Goal: Information Seeking & Learning: Learn about a topic

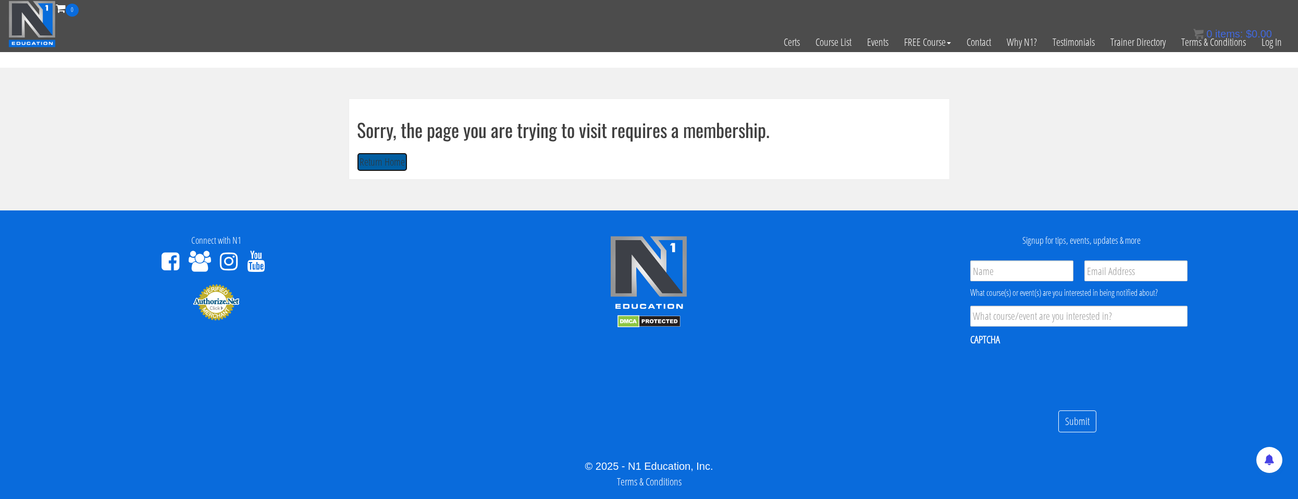
click at [382, 167] on button "Return Home" at bounding box center [382, 162] width 51 height 19
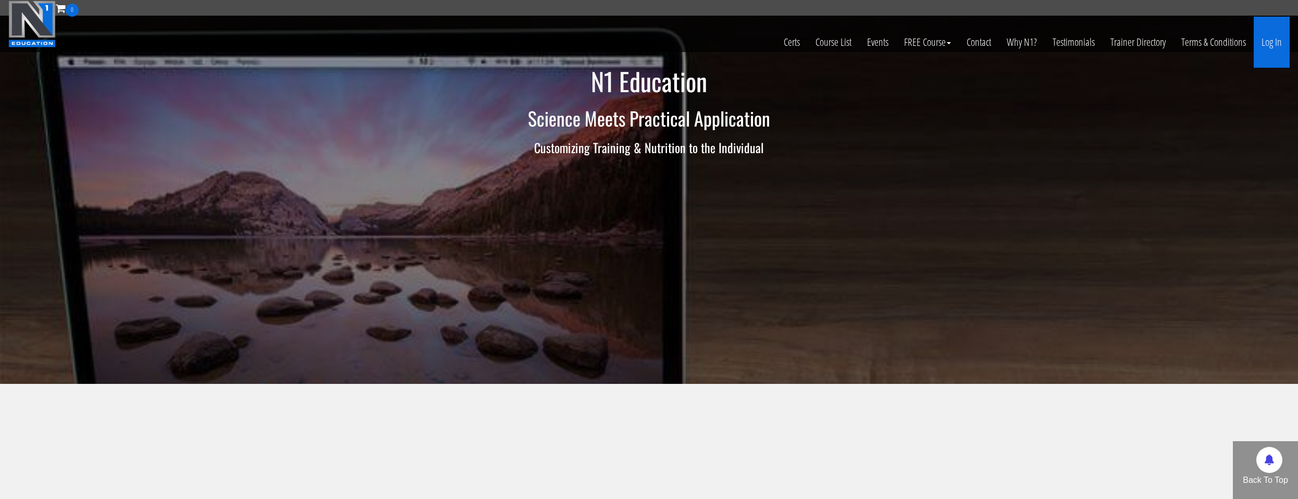
click at [1288, 40] on link "Log In" at bounding box center [1272, 42] width 36 height 51
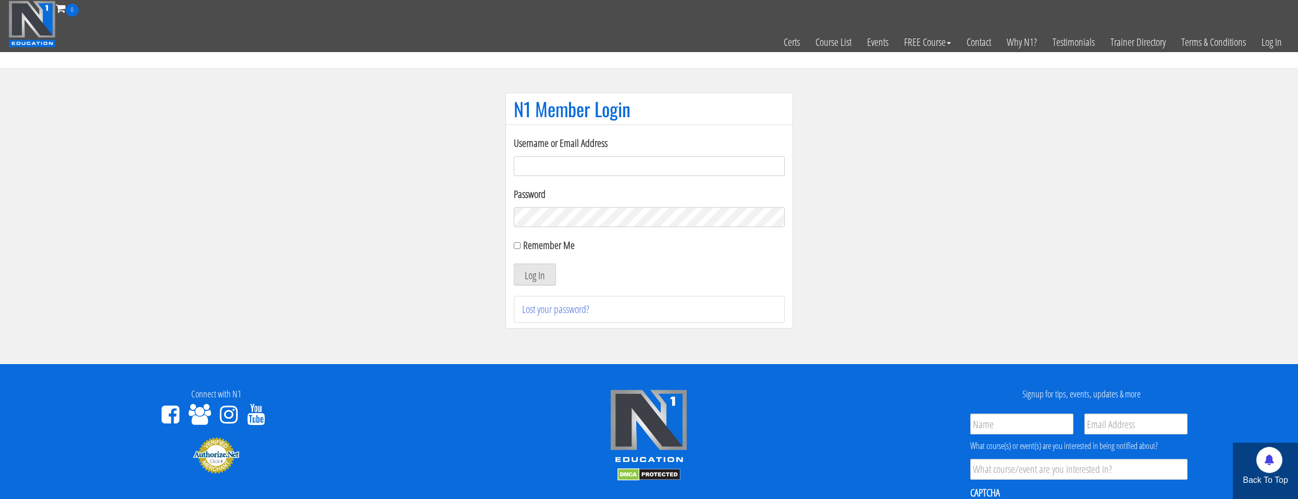
click at [574, 162] on input "Username or Email Address" at bounding box center [649, 166] width 271 height 20
type input "natejb344@hotmail.com"
click at [559, 246] on label "Remember Me" at bounding box center [549, 245] width 52 height 14
click at [520, 246] on input "Remember Me" at bounding box center [517, 245] width 7 height 7
checkbox input "true"
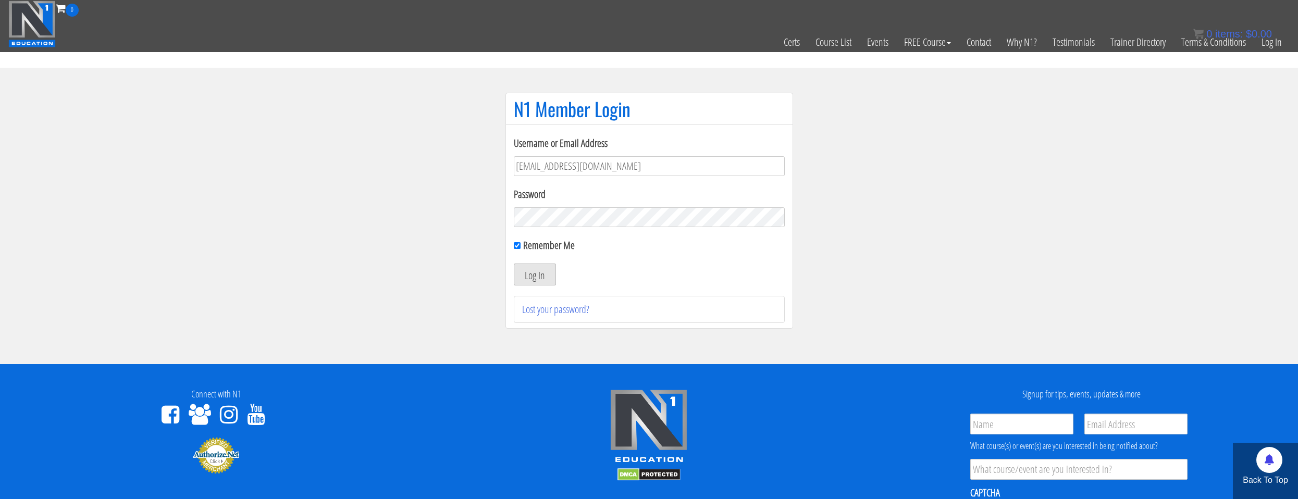
click at [547, 267] on button "Log In" at bounding box center [535, 275] width 42 height 22
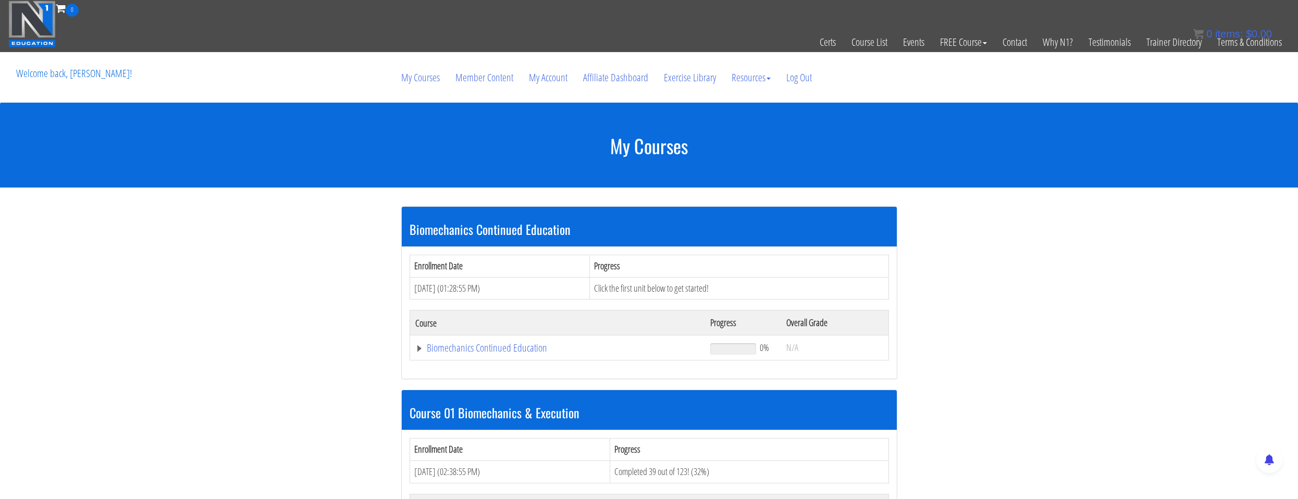
scroll to position [208, 0]
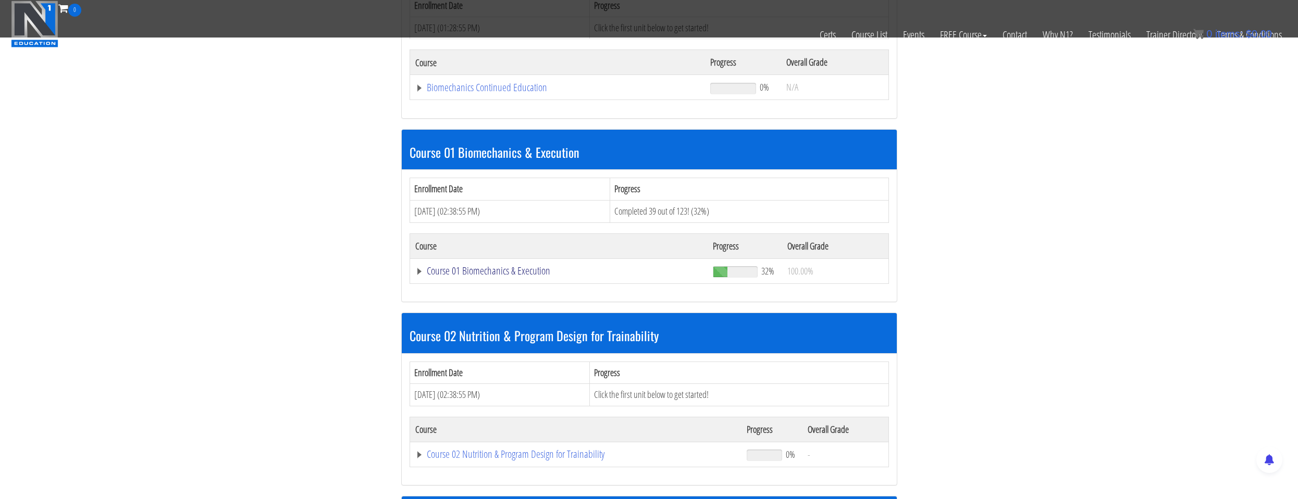
click at [512, 270] on link "Course 01 Biomechanics & Execution" at bounding box center [559, 271] width 288 height 10
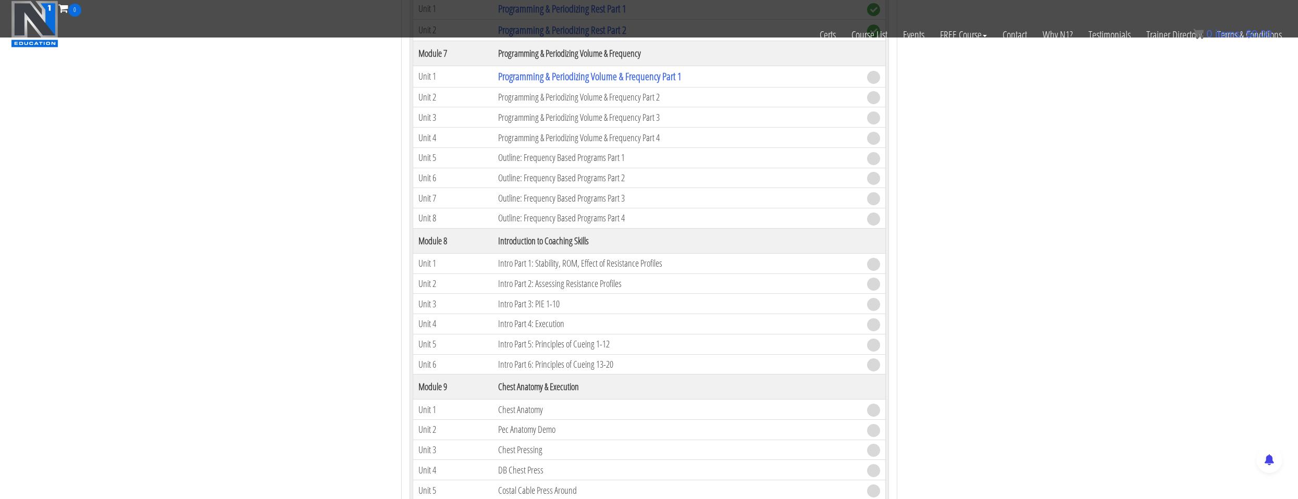
scroll to position [1355, 0]
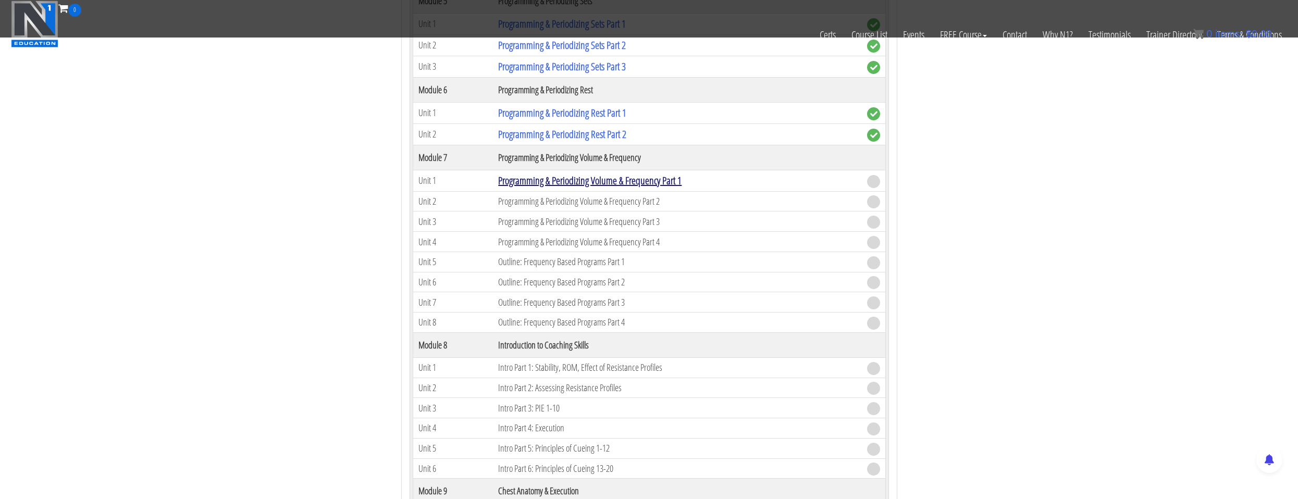
click at [658, 183] on link "Programming & Periodizing Volume & Frequency Part 1" at bounding box center [589, 180] width 183 height 14
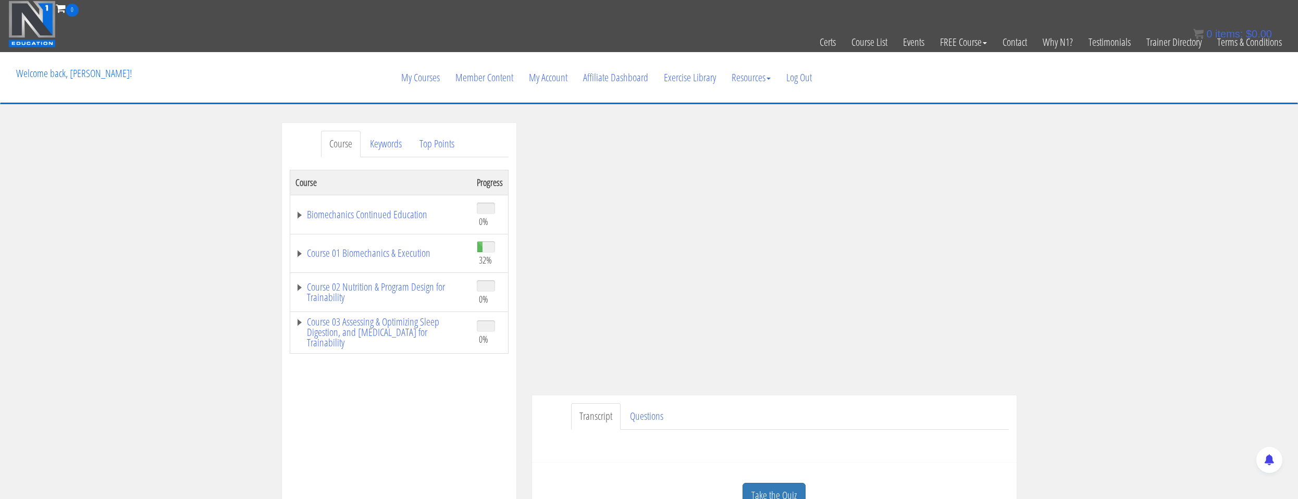
click at [359, 242] on td "Course 01 Biomechanics & Execution" at bounding box center [381, 253] width 182 height 39
click at [368, 250] on link "Course 01 Biomechanics & Execution" at bounding box center [380, 253] width 171 height 10
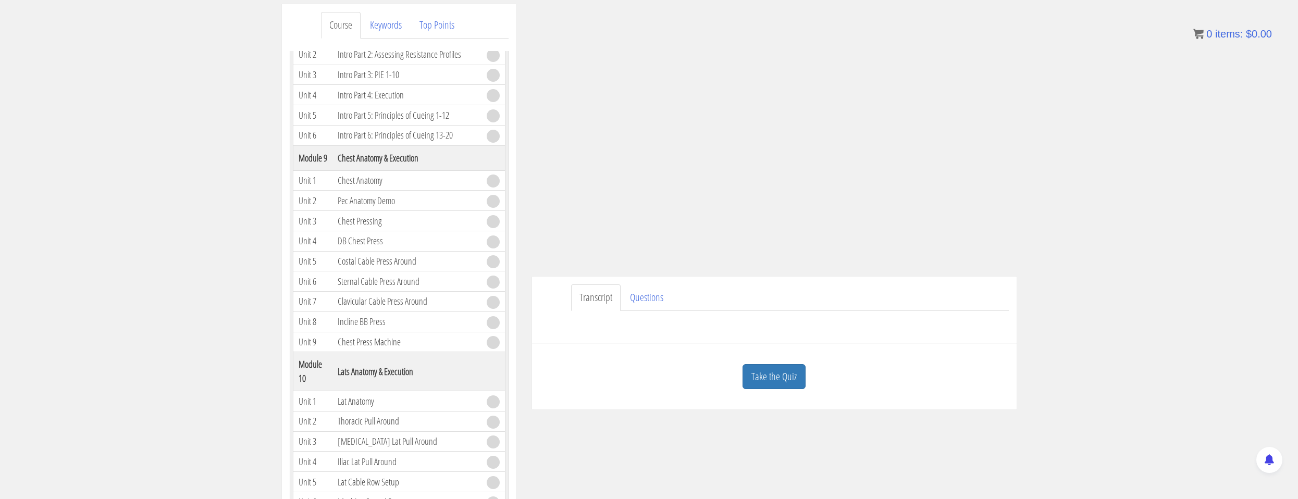
scroll to position [1563, 0]
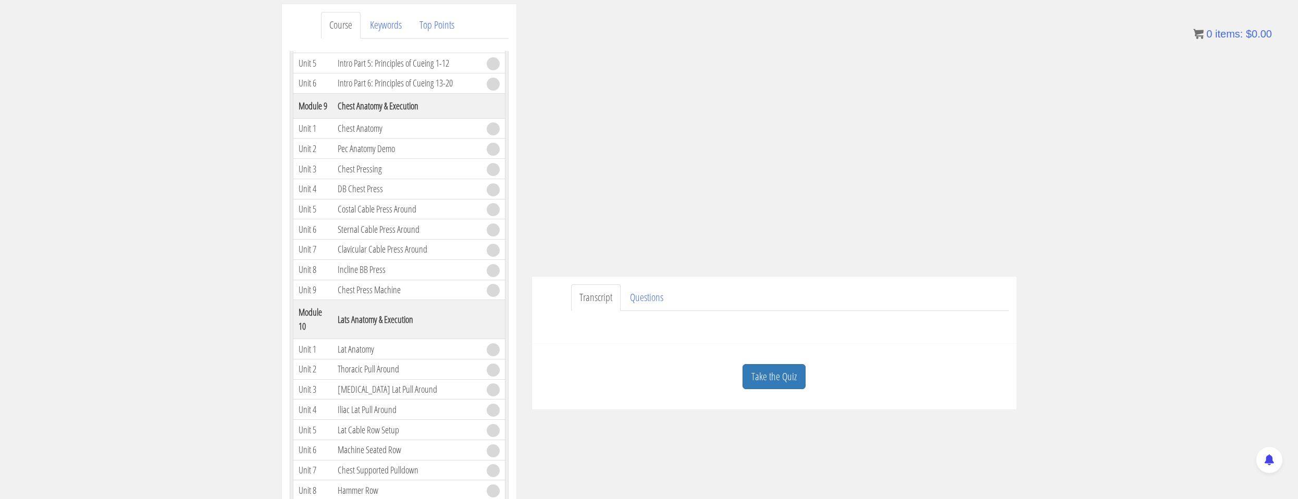
click at [782, 391] on div "Take the Quiz" at bounding box center [774, 377] width 469 height 51
click at [782, 383] on link "Take the Quiz" at bounding box center [773, 377] width 63 height 26
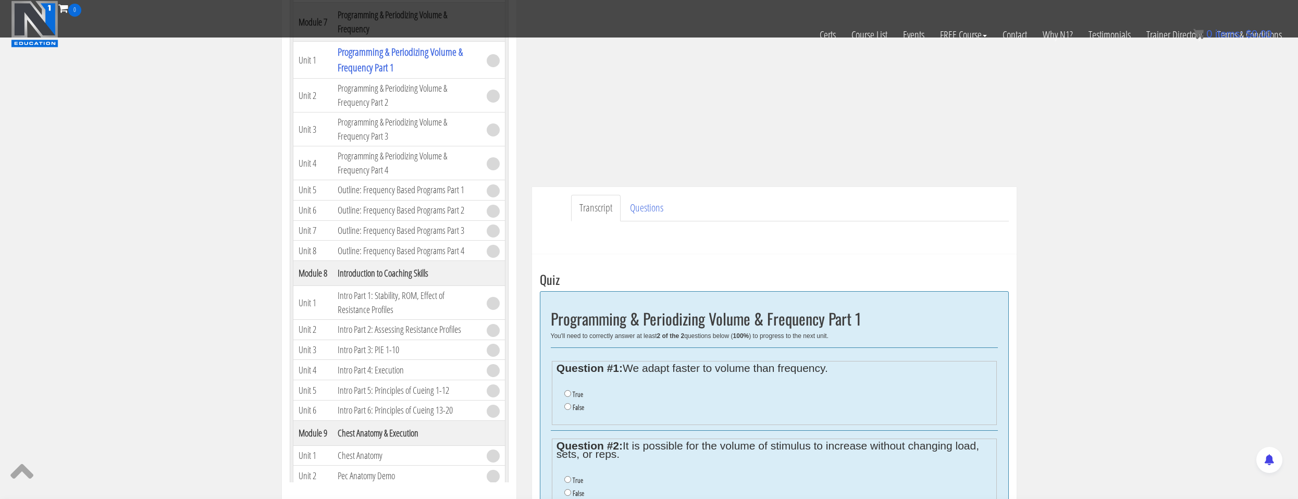
scroll to position [208, 0]
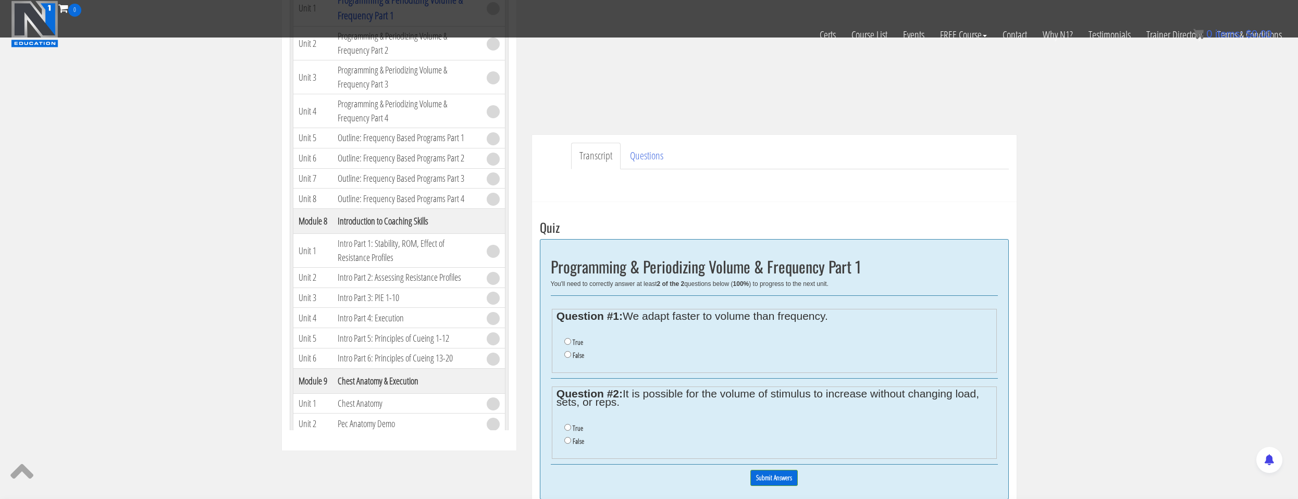
click at [579, 345] on label "True" at bounding box center [578, 342] width 10 height 8
click at [571, 345] on input "True" at bounding box center [567, 341] width 7 height 7
radio input "true"
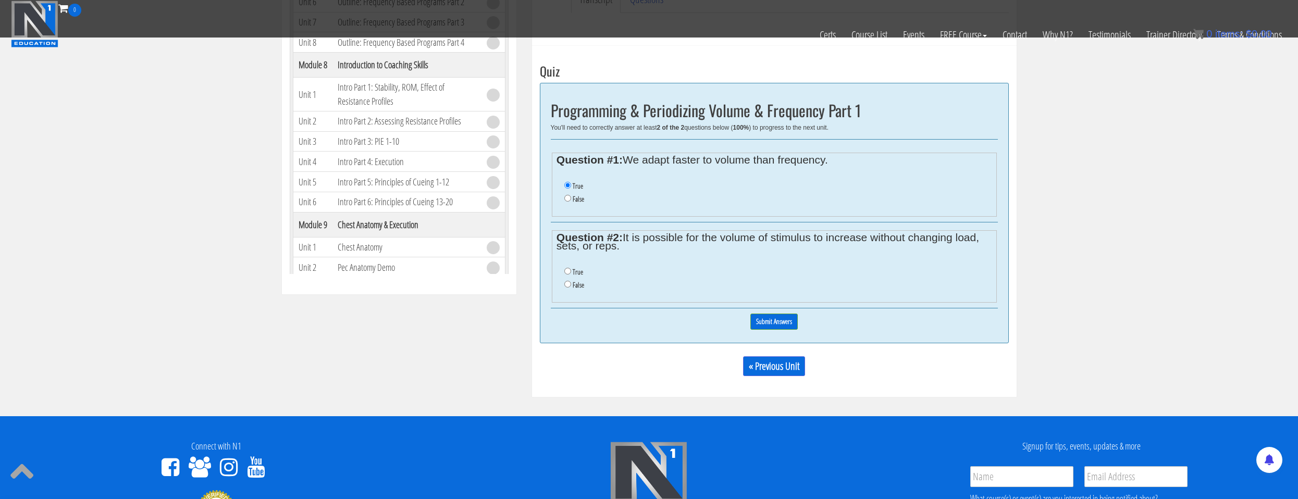
click at [576, 274] on label "True" at bounding box center [578, 272] width 10 height 8
click at [571, 274] on input "True" at bounding box center [567, 271] width 7 height 7
radio input "true"
click at [776, 324] on input "Submit Answers" at bounding box center [773, 322] width 47 height 16
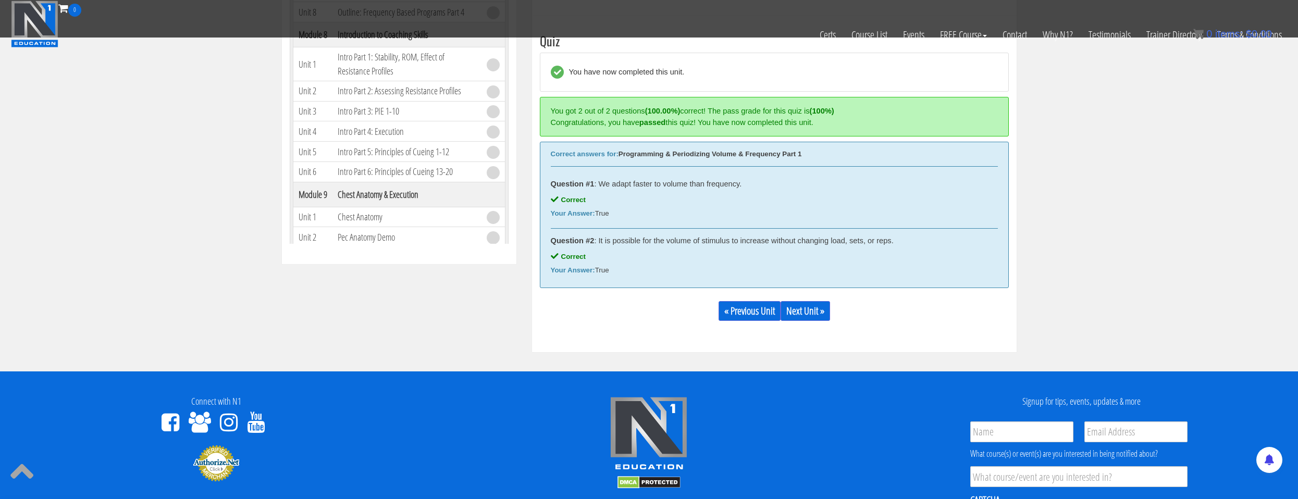
scroll to position [395, 0]
click at [791, 313] on link "Next Unit »" at bounding box center [804, 311] width 49 height 20
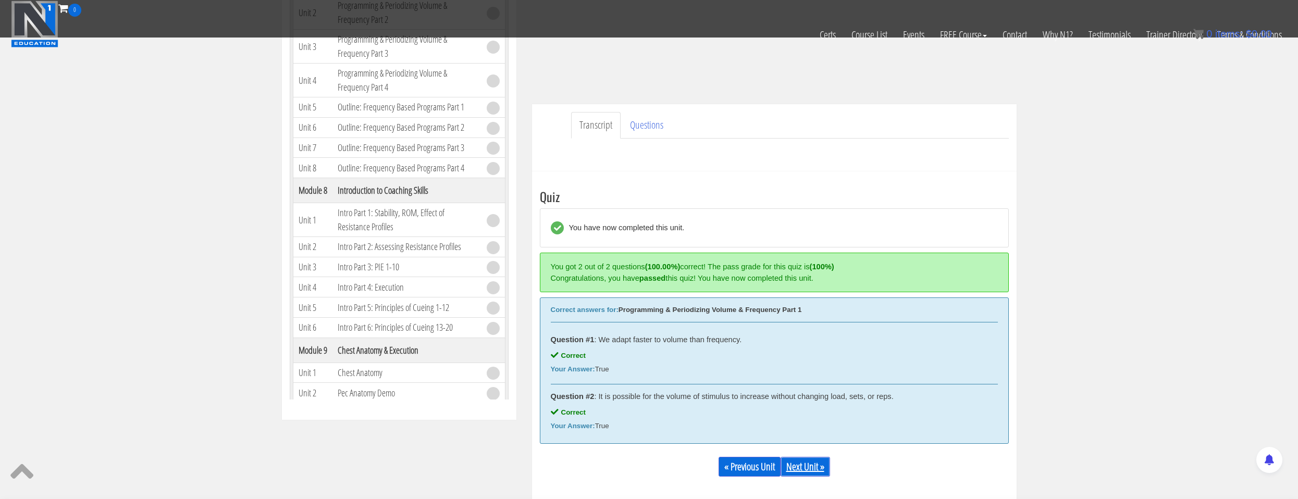
scroll to position [187, 0]
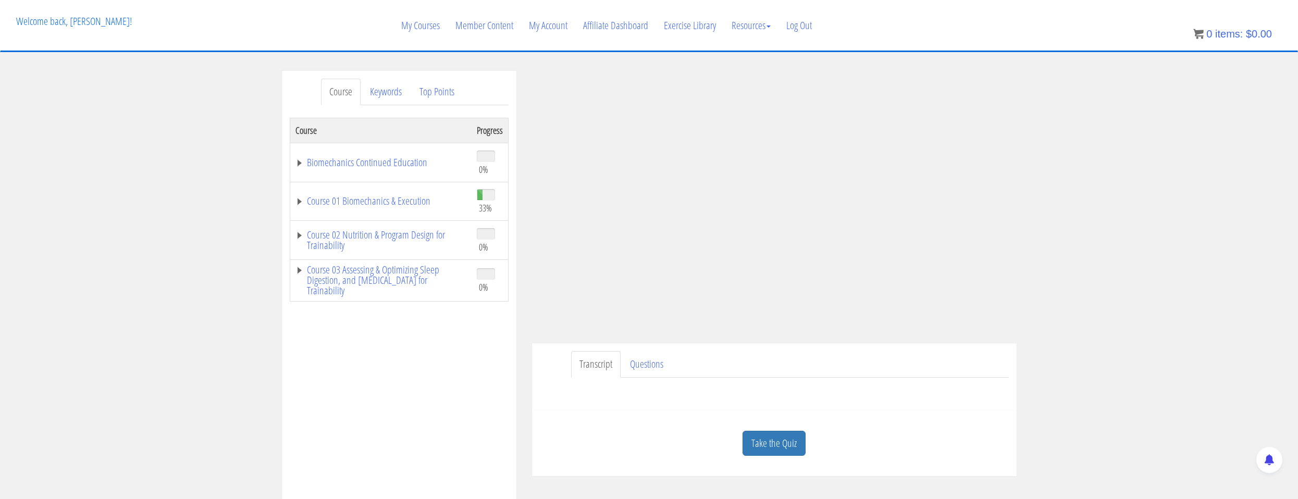
scroll to position [208, 0]
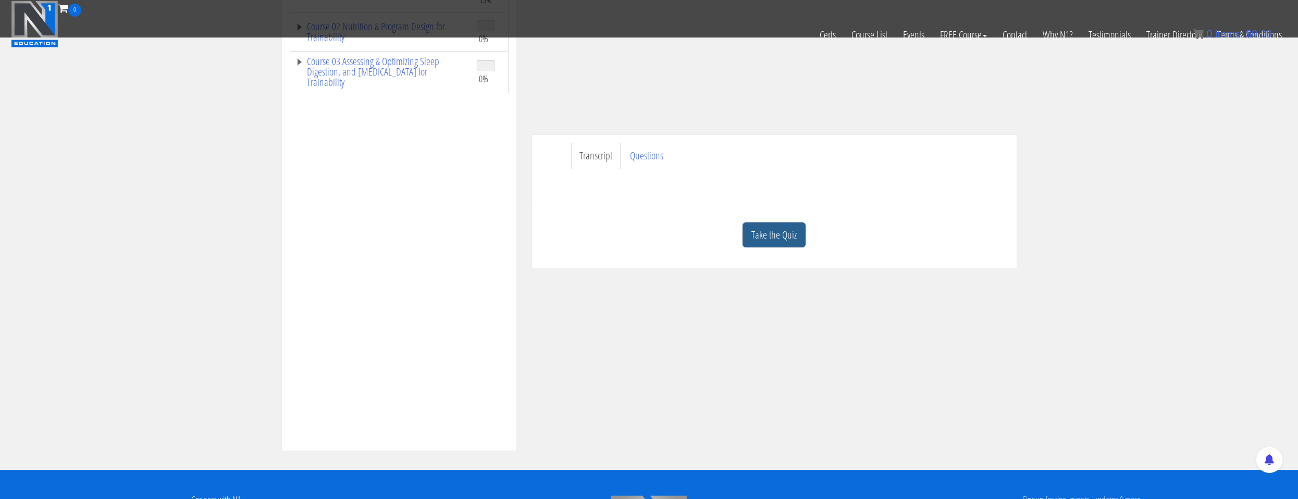
click at [786, 241] on link "Take the Quiz" at bounding box center [773, 235] width 63 height 26
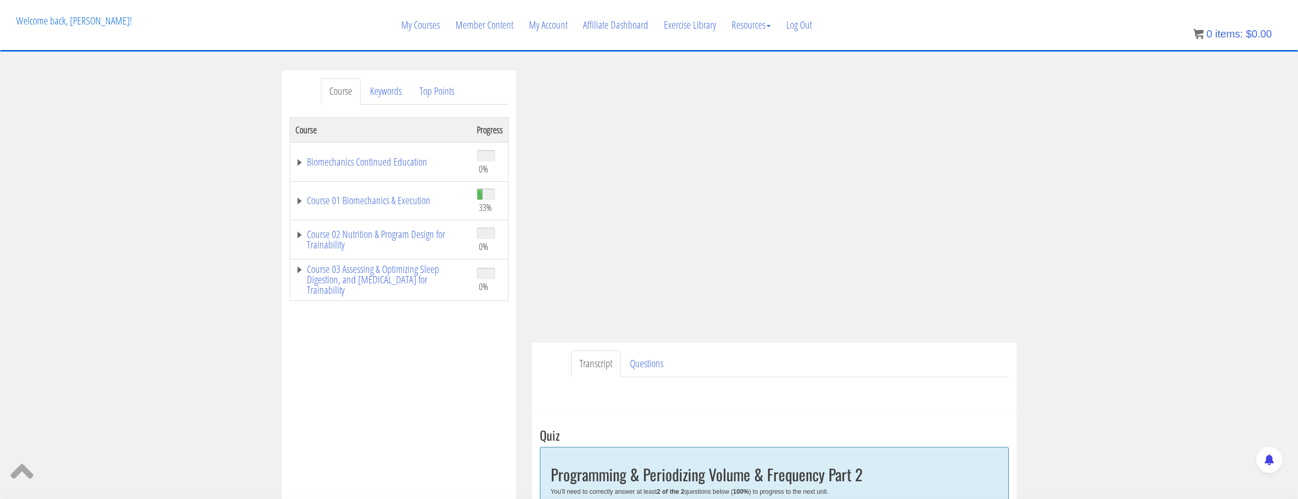
scroll to position [261, 0]
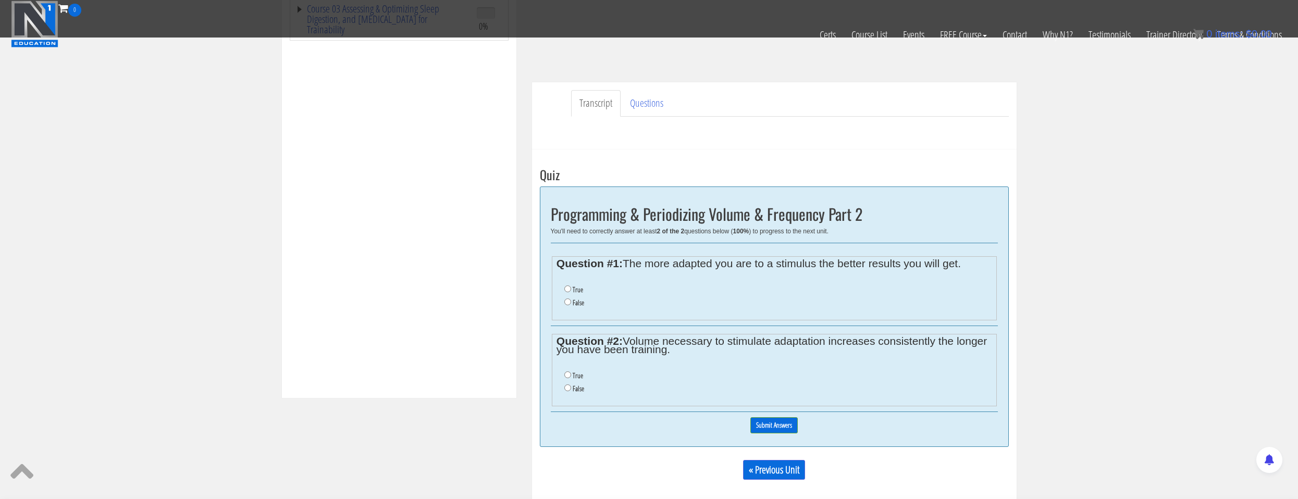
click at [575, 373] on label "True" at bounding box center [578, 375] width 10 height 8
click at [571, 373] on input "True" at bounding box center [567, 374] width 7 height 7
radio input "true"
click at [575, 299] on label "False" at bounding box center [578, 303] width 11 height 8
click at [571, 299] on input "False" at bounding box center [567, 302] width 7 height 7
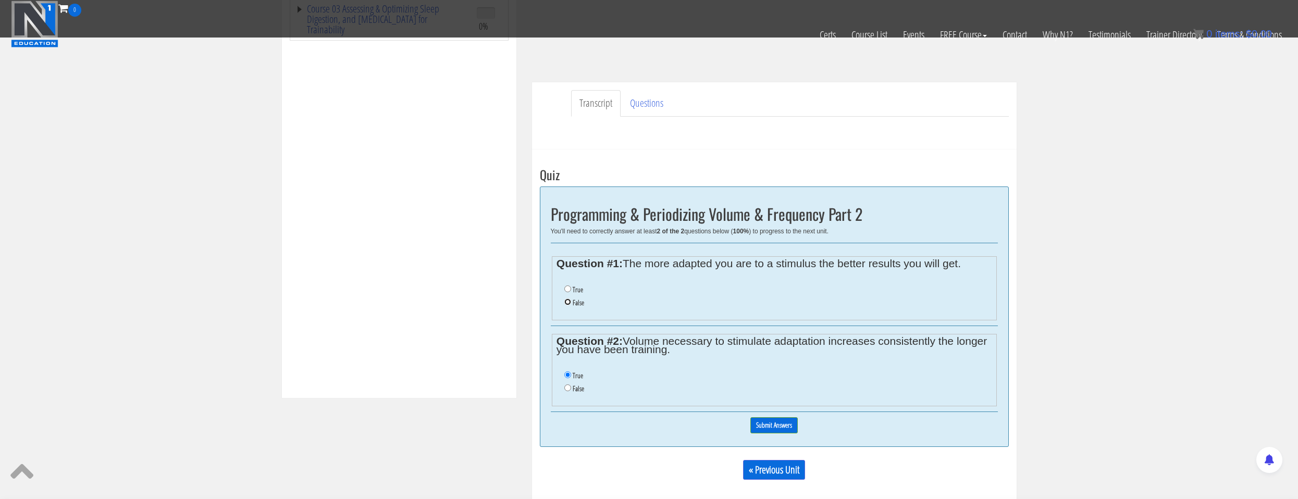
radio input "true"
click at [752, 422] on input "Submit Answers" at bounding box center [773, 425] width 47 height 16
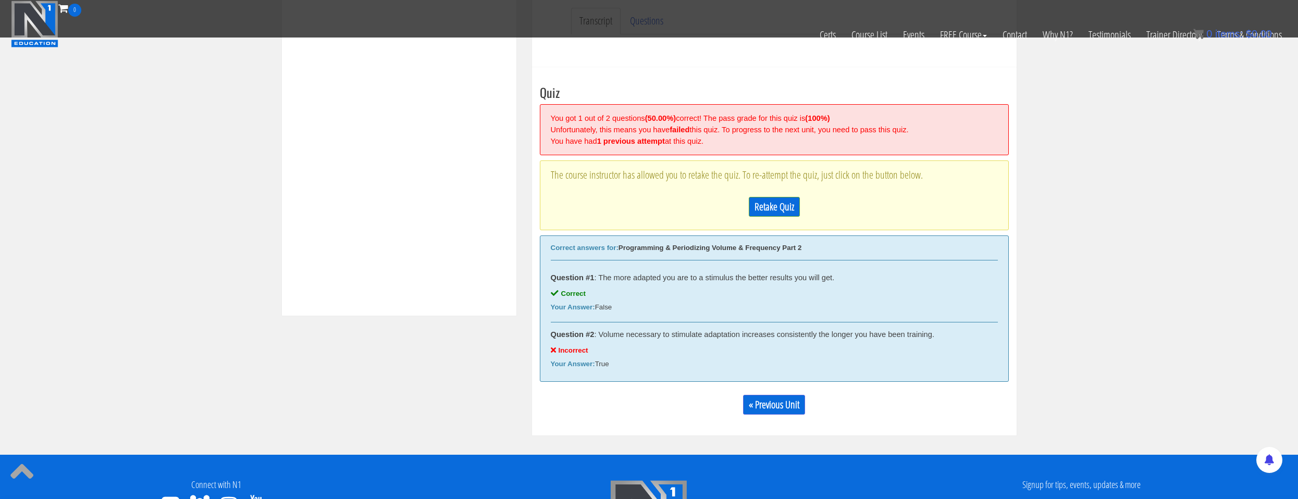
scroll to position [291, 0]
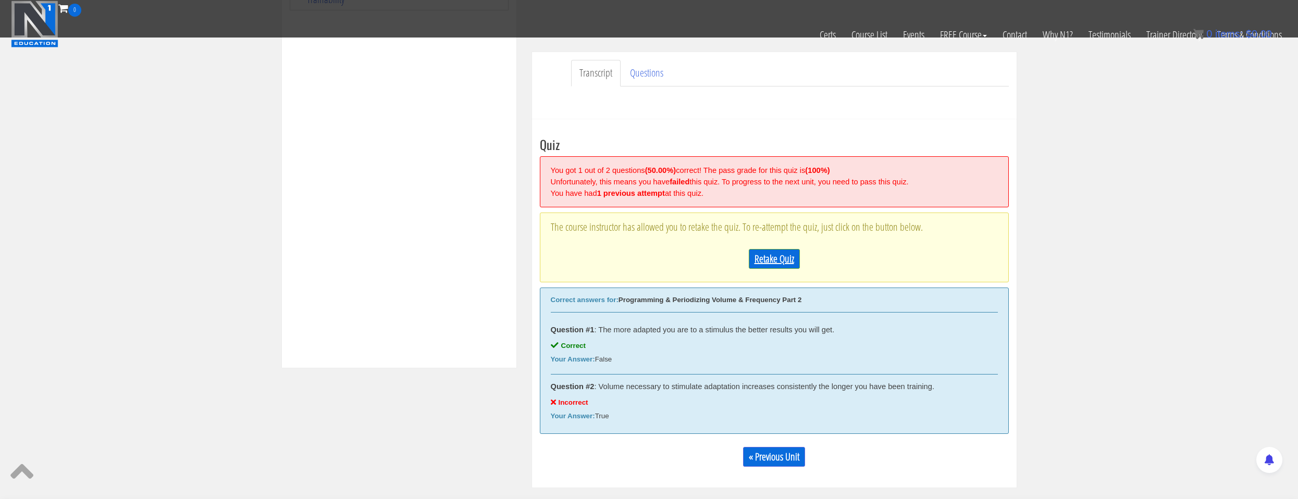
click at [763, 267] on link "Retake Quiz" at bounding box center [774, 259] width 51 height 20
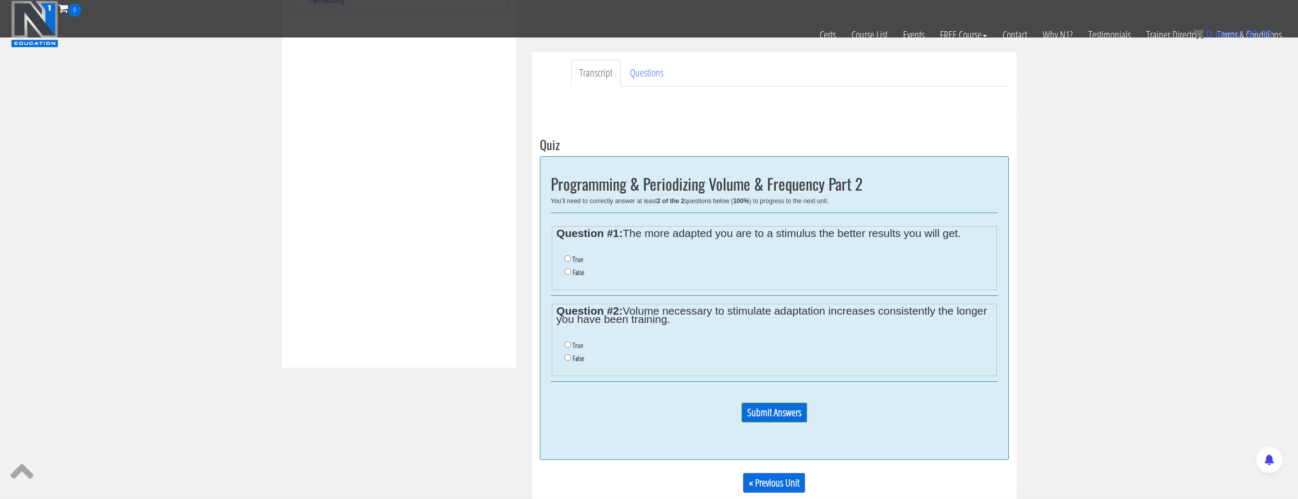
scroll to position [343, 0]
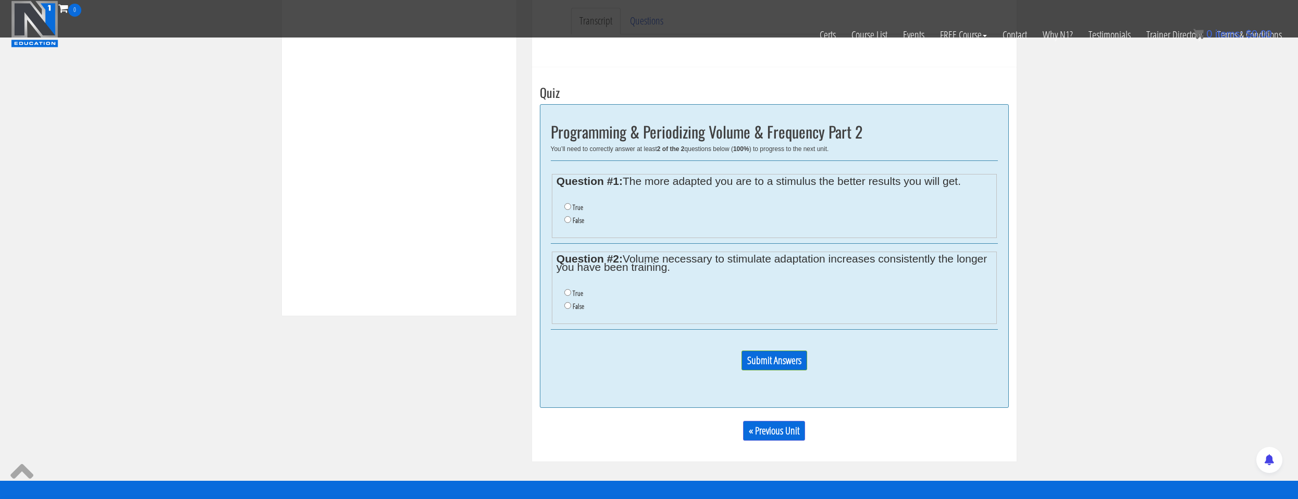
click at [582, 209] on li "True" at bounding box center [777, 207] width 427 height 13
click at [574, 206] on label "True" at bounding box center [578, 207] width 10 height 8
click at [571, 206] on input "True" at bounding box center [567, 206] width 7 height 7
radio input "true"
click at [578, 309] on label "False" at bounding box center [578, 306] width 11 height 8
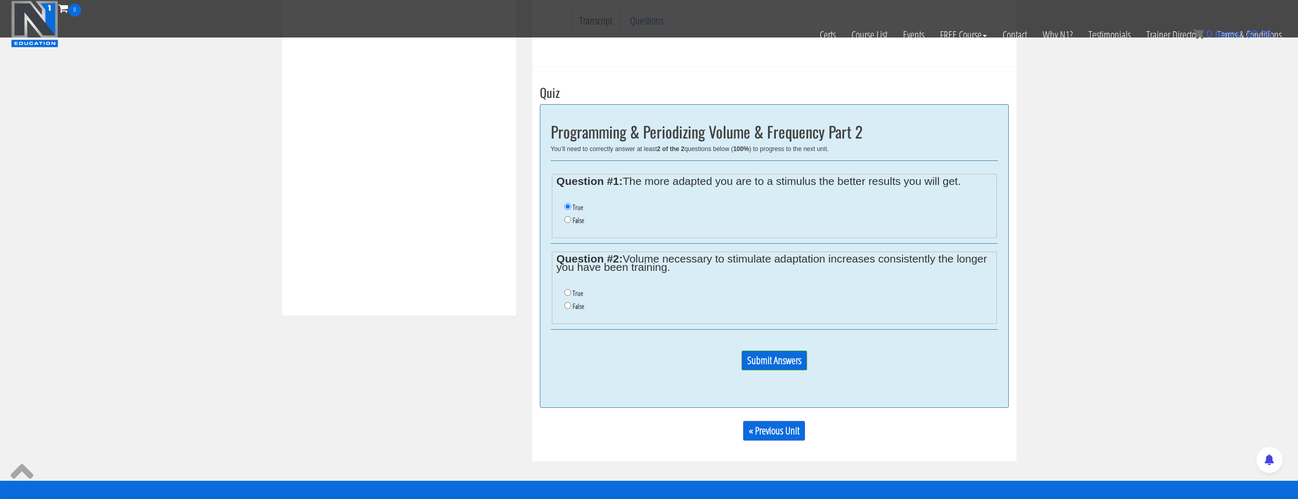
click at [571, 309] on input "False" at bounding box center [567, 305] width 7 height 7
radio input "true"
click at [742, 362] on input "Submit Answers" at bounding box center [774, 361] width 66 height 20
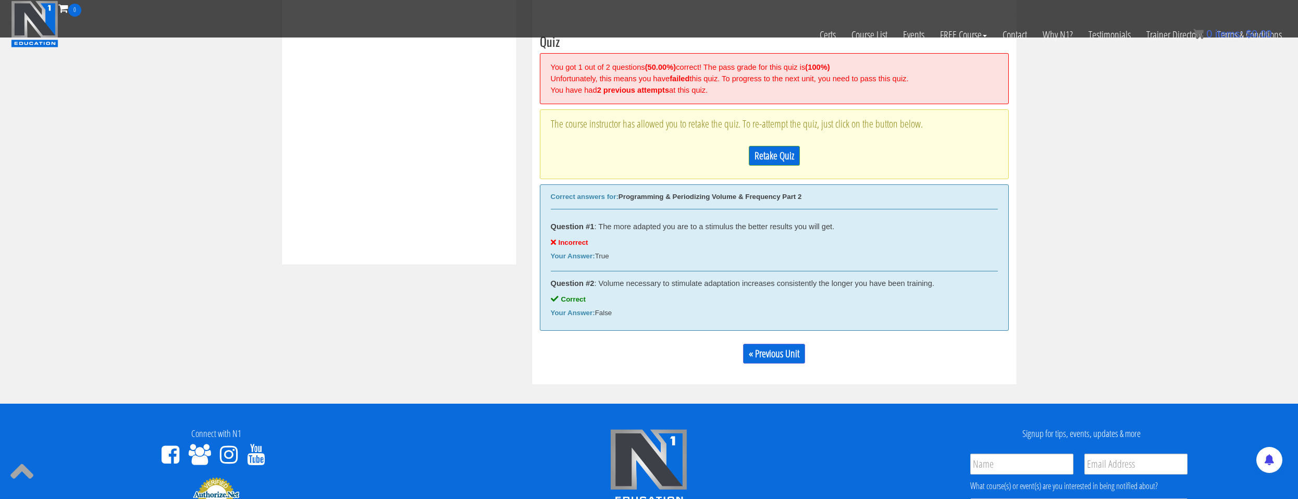
scroll to position [395, 0]
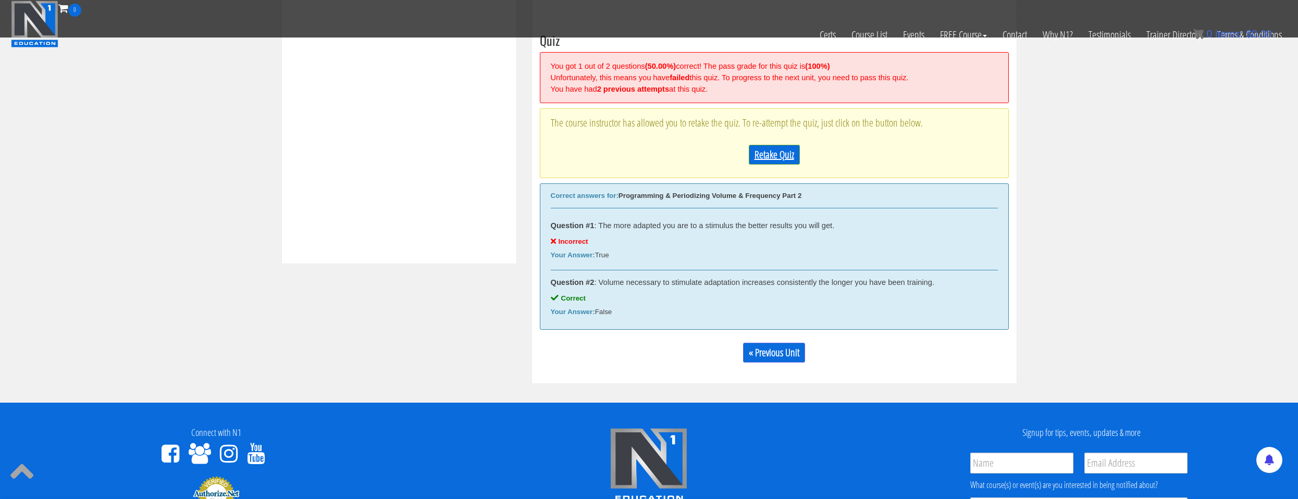
click at [768, 163] on link "Retake Quiz" at bounding box center [774, 155] width 51 height 20
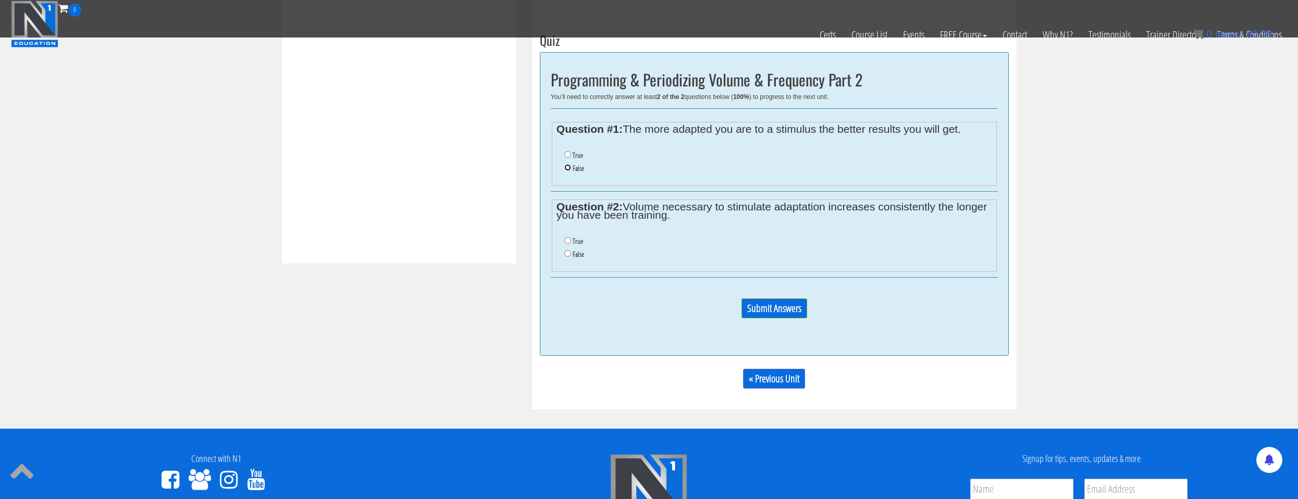
drag, startPoint x: 565, startPoint y: 166, endPoint x: 571, endPoint y: 182, distance: 17.3
click at [566, 169] on input "False" at bounding box center [567, 167] width 7 height 7
radio input "true"
click at [576, 250] on label "False" at bounding box center [578, 254] width 11 height 8
click at [571, 250] on input "False" at bounding box center [567, 253] width 7 height 7
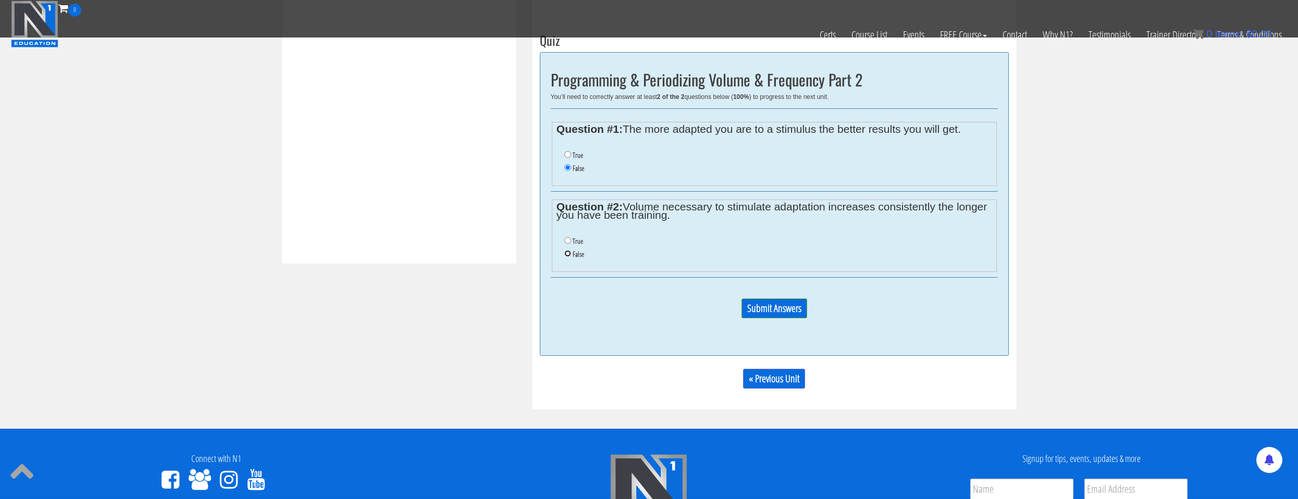
radio input "true"
click at [769, 309] on input "Submit Answers" at bounding box center [774, 309] width 66 height 20
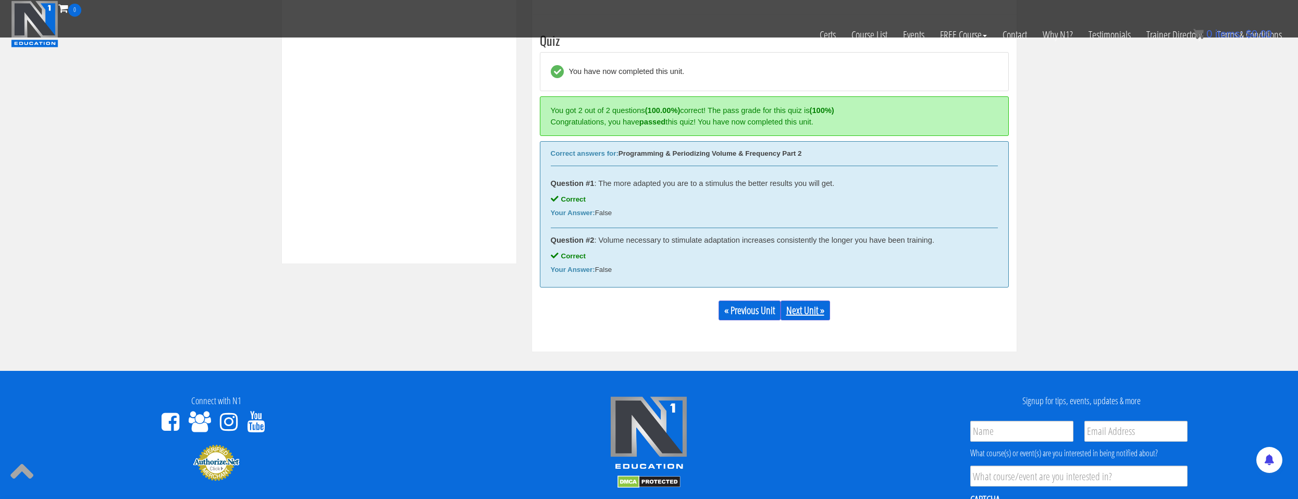
click at [819, 303] on link "Next Unit »" at bounding box center [804, 311] width 49 height 20
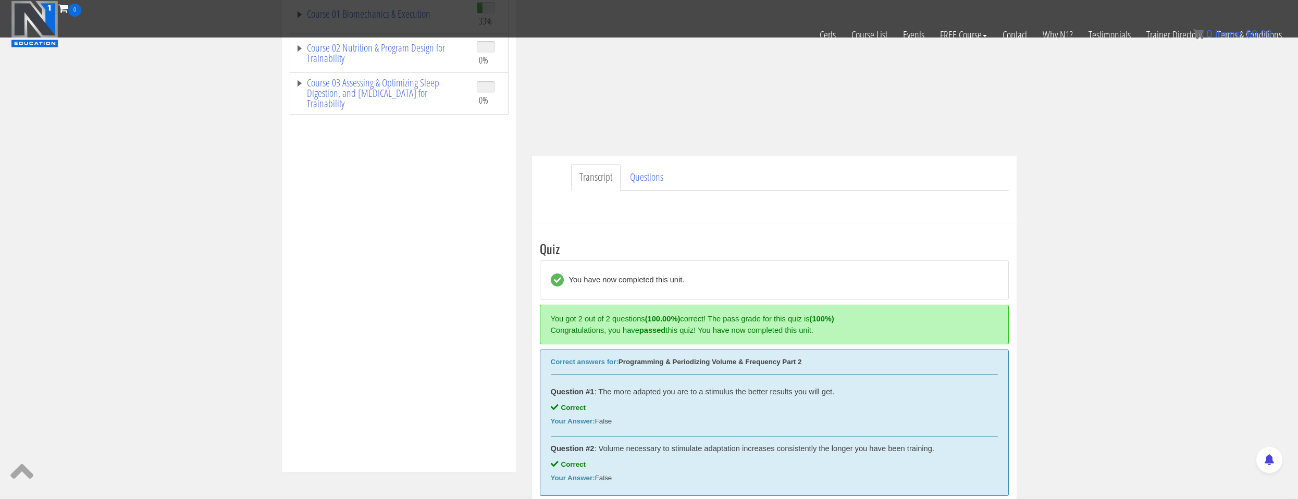
scroll to position [0, 0]
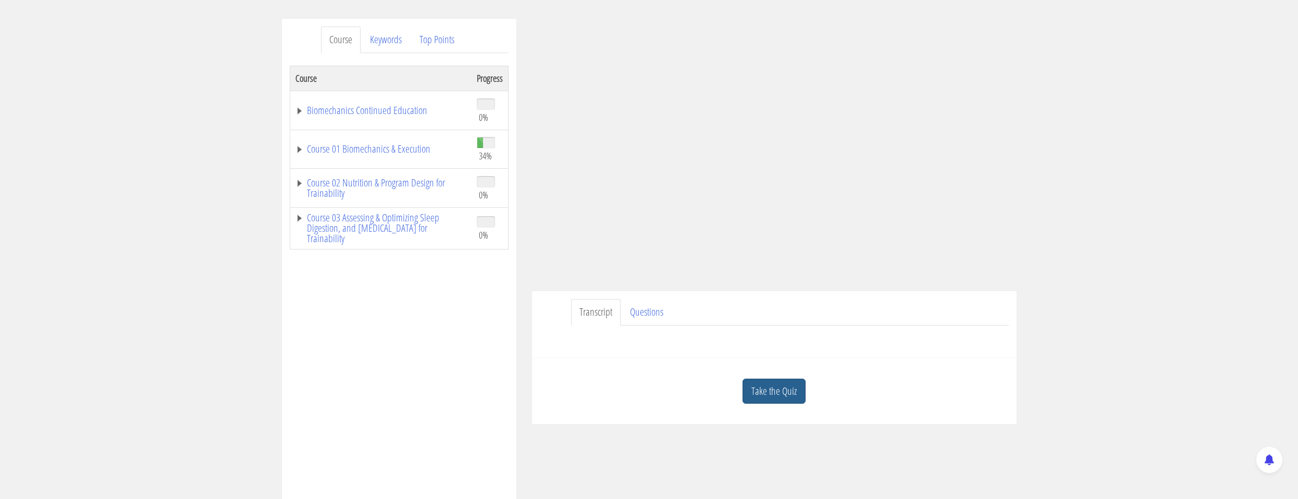
click at [749, 401] on link "Take the Quiz" at bounding box center [773, 392] width 63 height 26
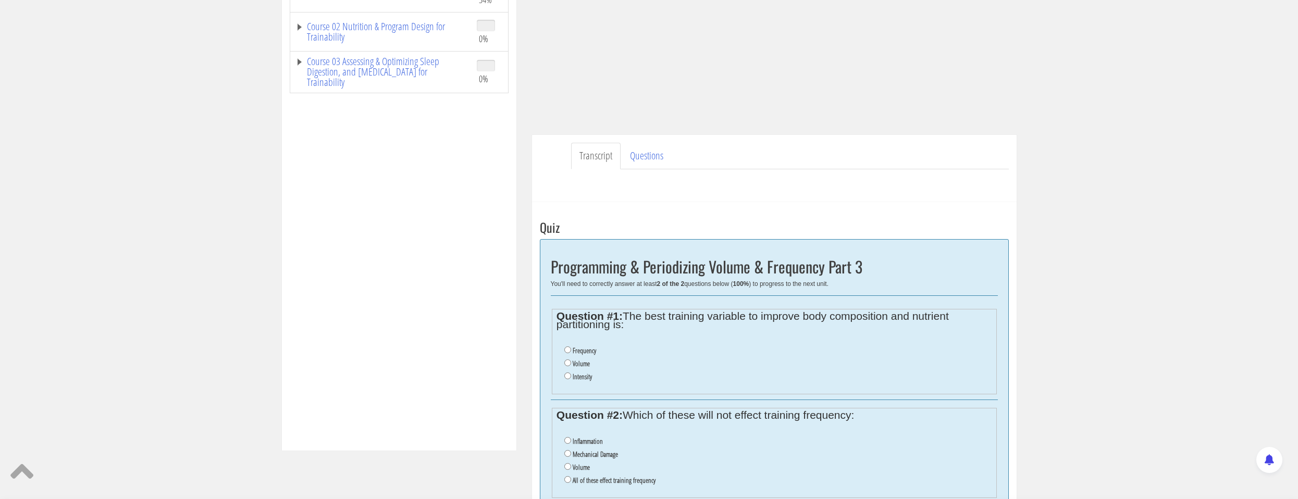
scroll to position [313, 0]
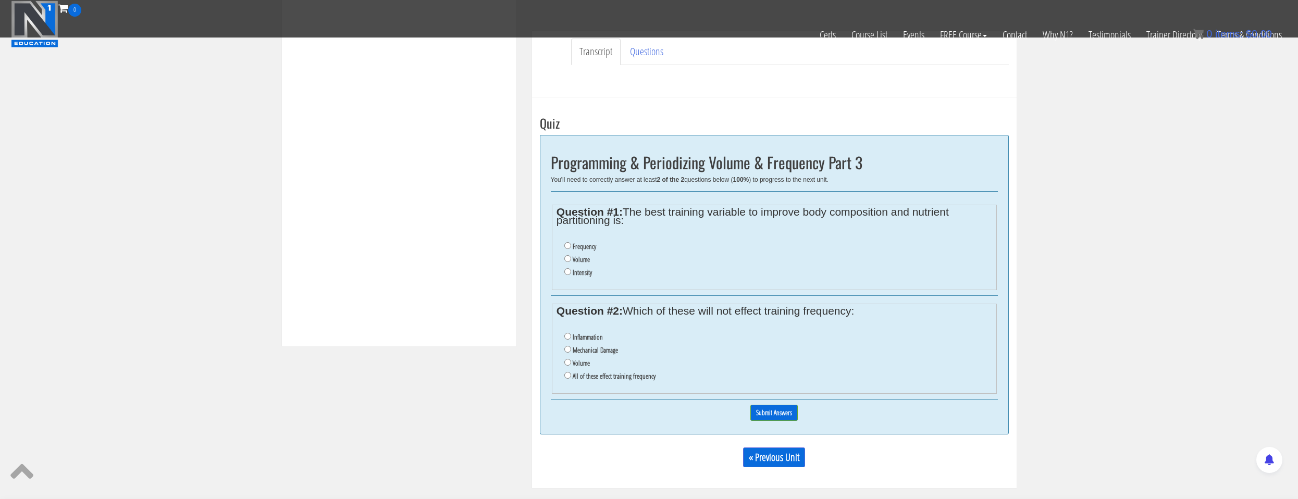
click at [573, 242] on label "Frequency" at bounding box center [584, 246] width 23 height 8
click at [571, 242] on input "Frequency" at bounding box center [567, 245] width 7 height 7
radio input "true"
